Goal: Register for event/course

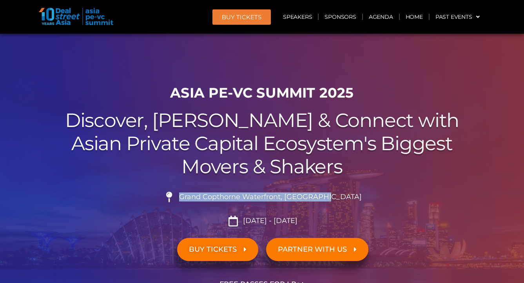
drag, startPoint x: 313, startPoint y: 200, endPoint x: 201, endPoint y: 197, distance: 111.3
click at [201, 197] on li "Grand Copthorne Waterfront, [GEOGRAPHIC_DATA]​" at bounding box center [262, 200] width 439 height 17
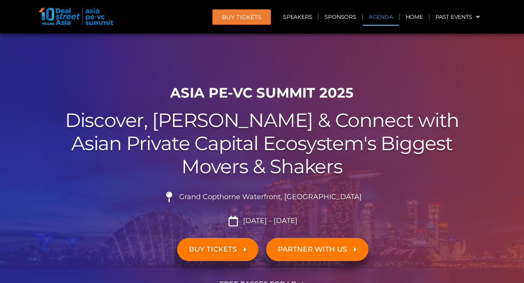
click at [385, 14] on link "Agenda" at bounding box center [381, 17] width 36 height 18
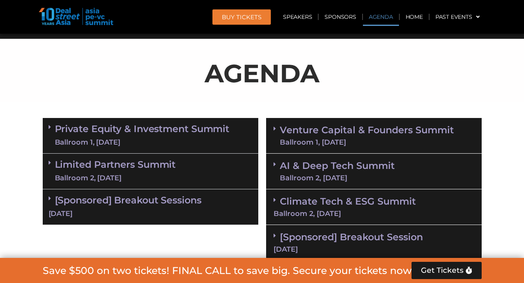
scroll to position [409, 0]
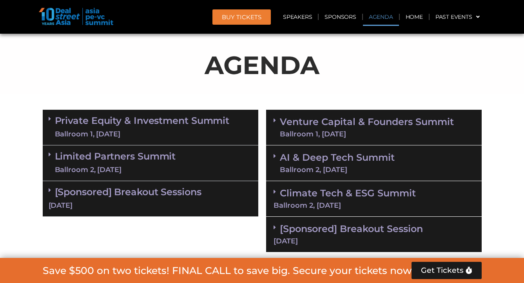
click at [156, 157] on link "Limited Partners [GEOGRAPHIC_DATA] 2, [DATE]" at bounding box center [115, 163] width 121 height 24
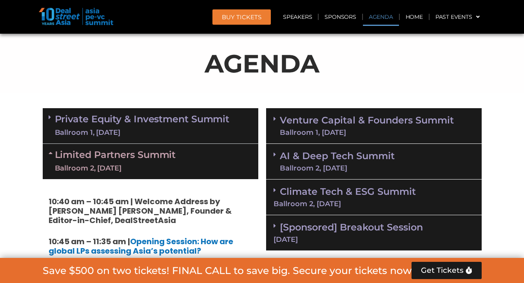
scroll to position [408, 0]
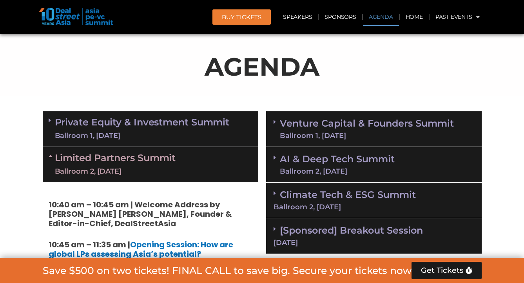
click at [312, 132] on div "Ballroom 1, [DATE]" at bounding box center [367, 135] width 174 height 7
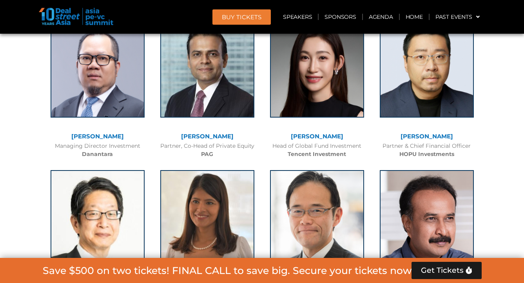
scroll to position [2214, 0]
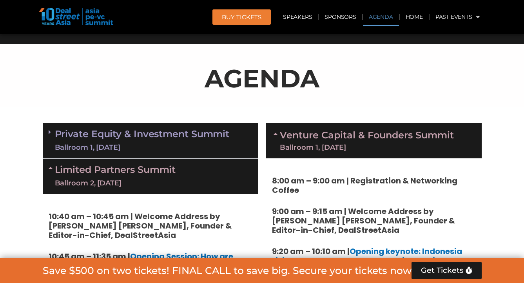
scroll to position [405, 0]
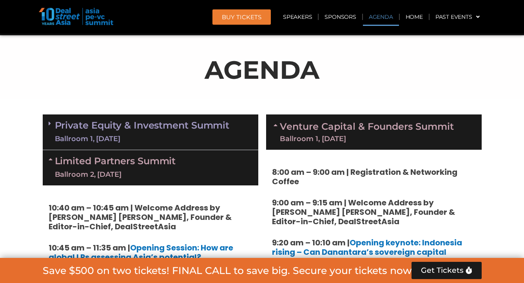
click at [171, 134] on div "Ballroom 1, [DATE]" at bounding box center [142, 139] width 175 height 10
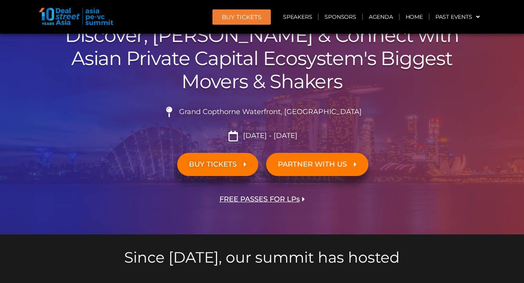
scroll to position [0, 0]
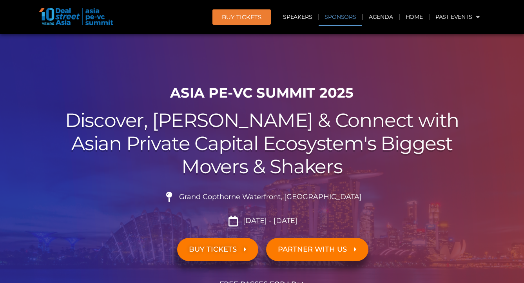
click at [346, 18] on link "Sponsors" at bounding box center [339, 17] width 43 height 18
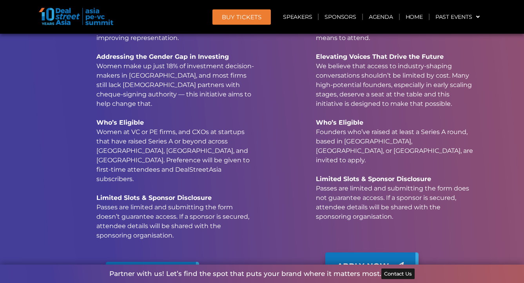
scroll to position [10588, 0]
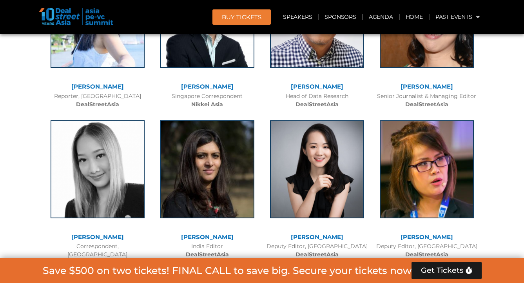
scroll to position [5430, 0]
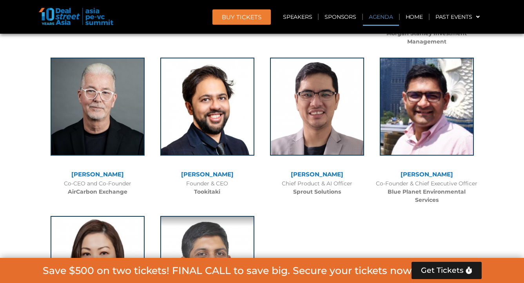
click at [385, 20] on link "Agenda" at bounding box center [381, 17] width 36 height 18
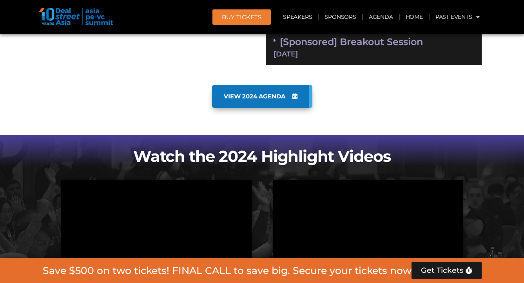
scroll to position [384, 0]
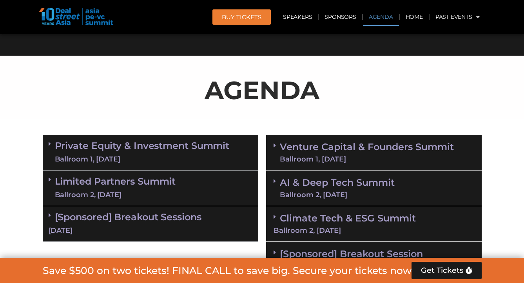
click at [135, 226] on div "[DATE]" at bounding box center [151, 231] width 204 height 10
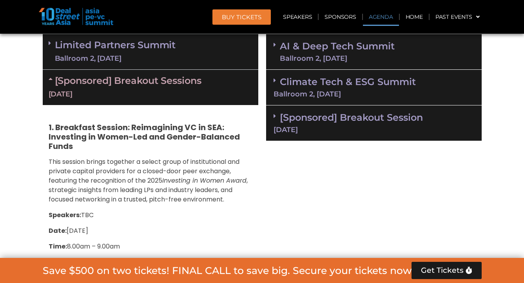
scroll to position [433, 0]
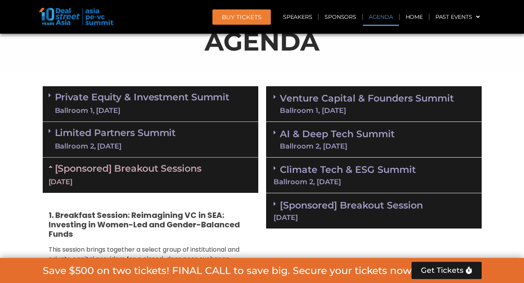
click at [363, 98] on link "Venture Capital & Founders​ Summit Ballroom 1, 11 Sept" at bounding box center [367, 104] width 174 height 20
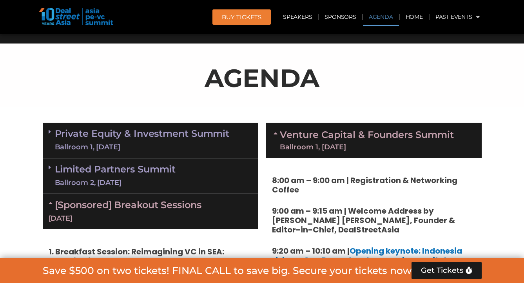
scroll to position [396, 0]
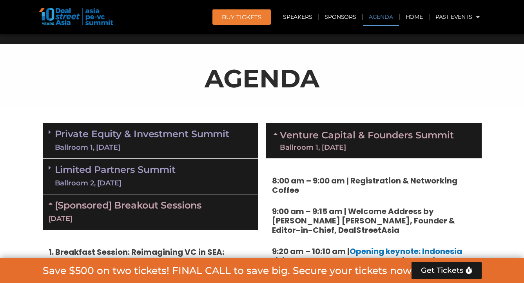
click at [159, 141] on link "Private Equity & Investment Summit Ballroom 1, 10 Sept" at bounding box center [142, 141] width 175 height 24
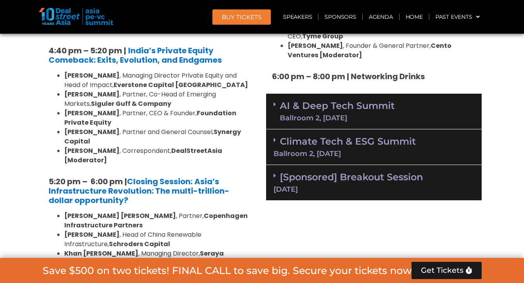
scroll to position [1546, 0]
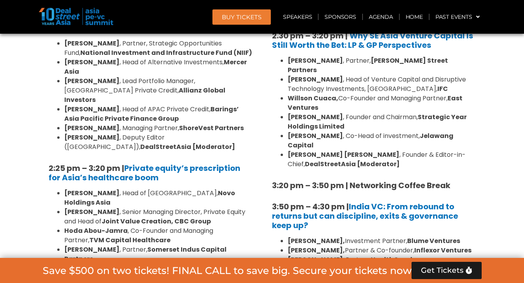
scroll to position [1110, 0]
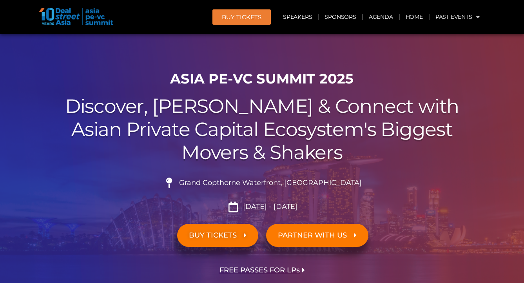
scroll to position [0, 0]
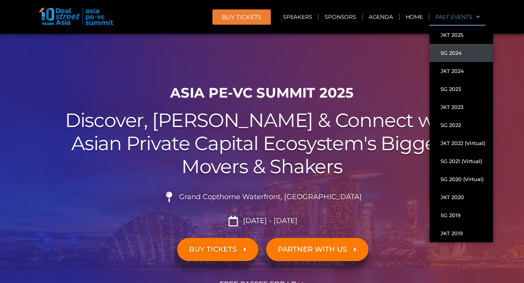
click at [456, 54] on link "SG 2024" at bounding box center [460, 53] width 63 height 18
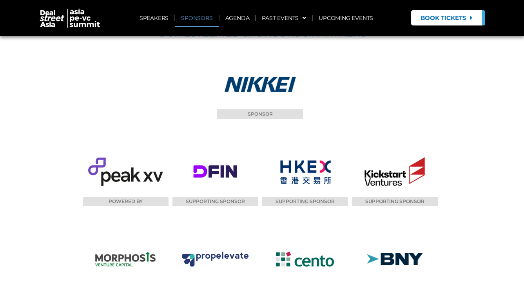
scroll to position [7243, 0]
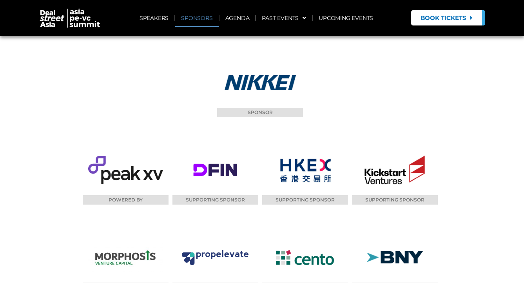
click at [223, 232] on img at bounding box center [215, 257] width 67 height 51
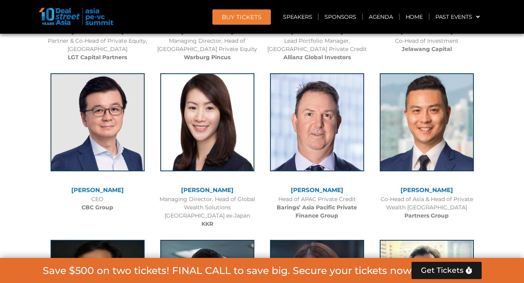
scroll to position [1486, 0]
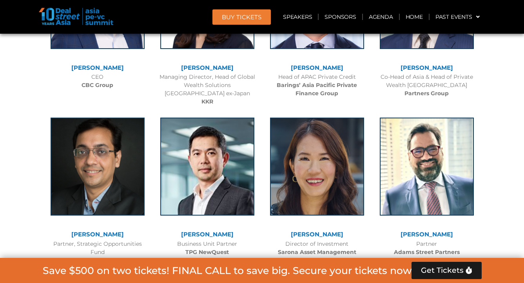
click at [439, 268] on span "Get Tickets" at bounding box center [442, 270] width 43 height 8
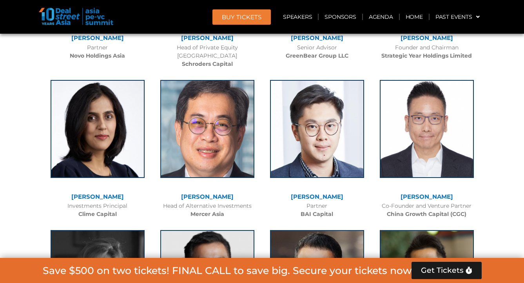
scroll to position [2975, 0]
